Goal: Transaction & Acquisition: Purchase product/service

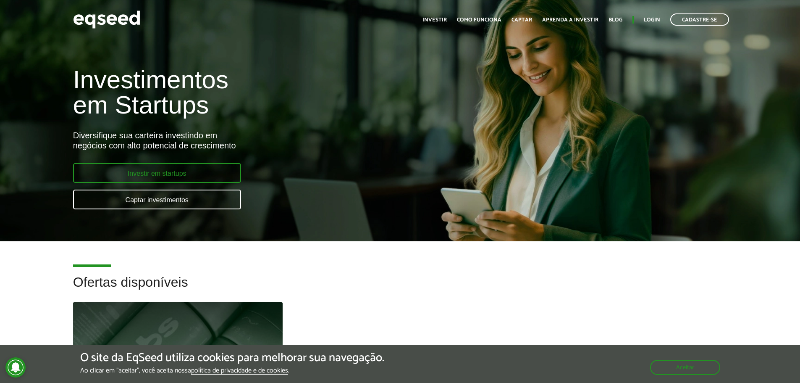
click at [182, 171] on link "Investir em startups" at bounding box center [157, 173] width 168 height 20
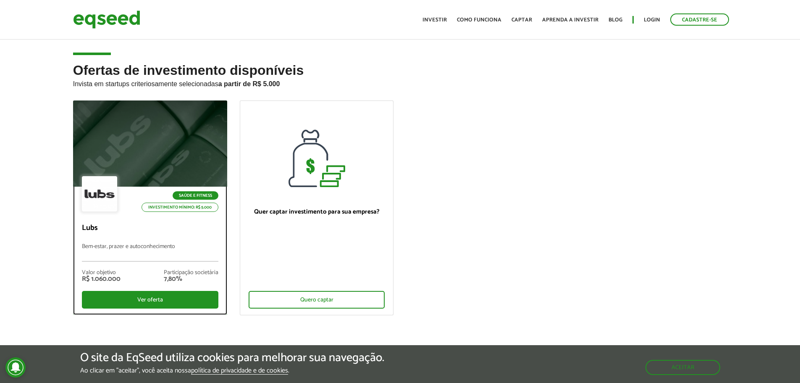
click at [113, 234] on div "Saúde e Fitness Investimento mínimo: R$ 5.000 Lubs Bem-estar, prazer e autoconh…" at bounding box center [150, 251] width 153 height 128
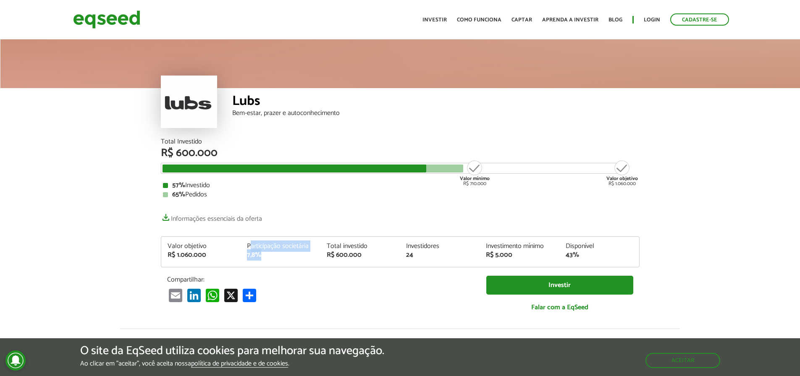
drag, startPoint x: 249, startPoint y: 243, endPoint x: 288, endPoint y: 258, distance: 41.6
click at [288, 258] on div "Participação societária 7,8%" at bounding box center [281, 251] width 80 height 16
click at [288, 258] on div "7,8%" at bounding box center [280, 255] width 67 height 7
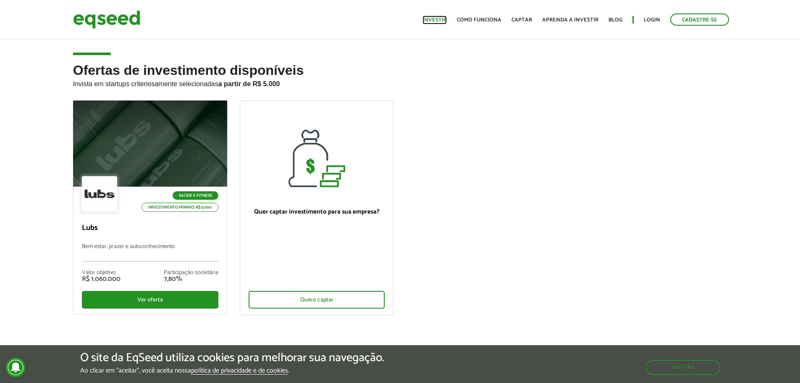
click at [430, 17] on link "Investir" at bounding box center [435, 19] width 24 height 5
